Goal: Task Accomplishment & Management: Manage account settings

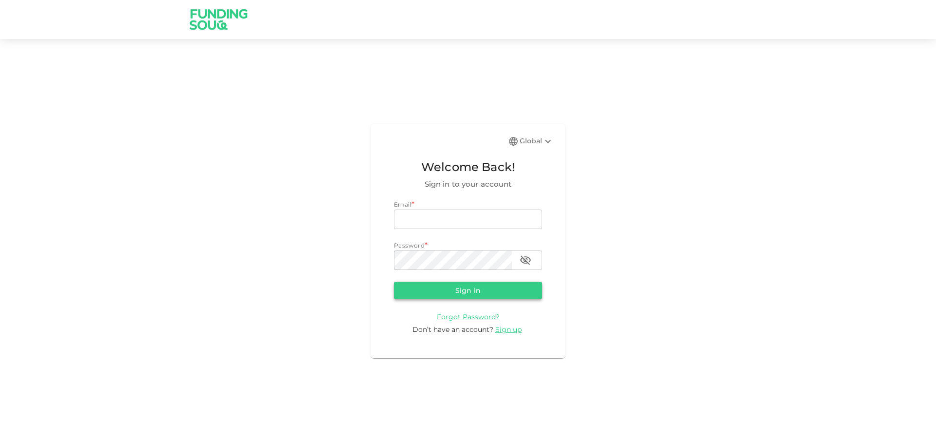
type input "[EMAIL_ADDRESS][DOMAIN_NAME]"
click at [461, 289] on button "Sign in" at bounding box center [468, 291] width 148 height 18
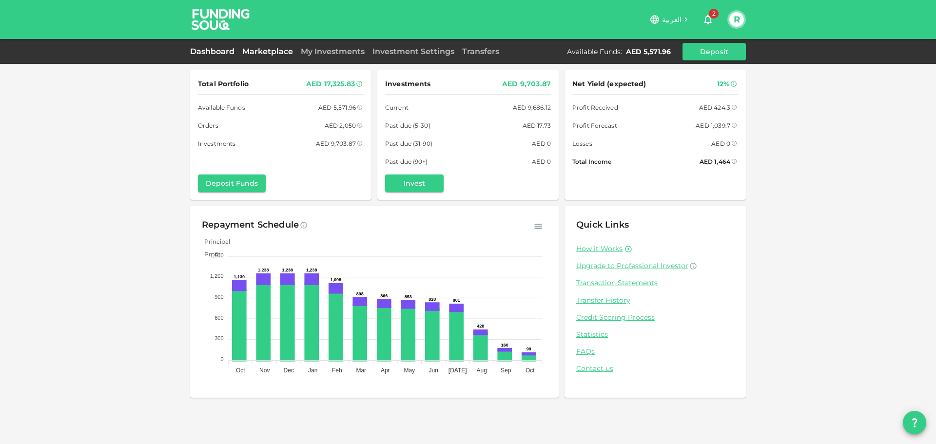
click at [269, 51] on link "Marketplace" at bounding box center [267, 51] width 58 height 9
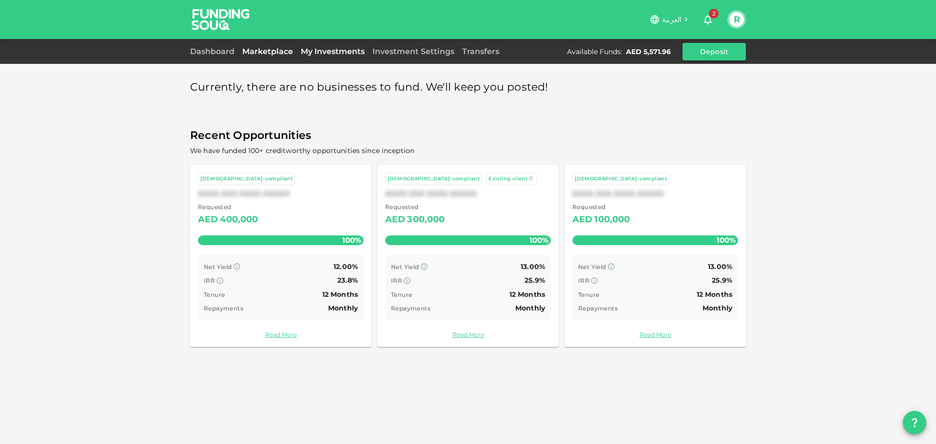
click at [322, 53] on link "My Investments" at bounding box center [333, 51] width 72 height 9
